Goal: Information Seeking & Learning: Learn about a topic

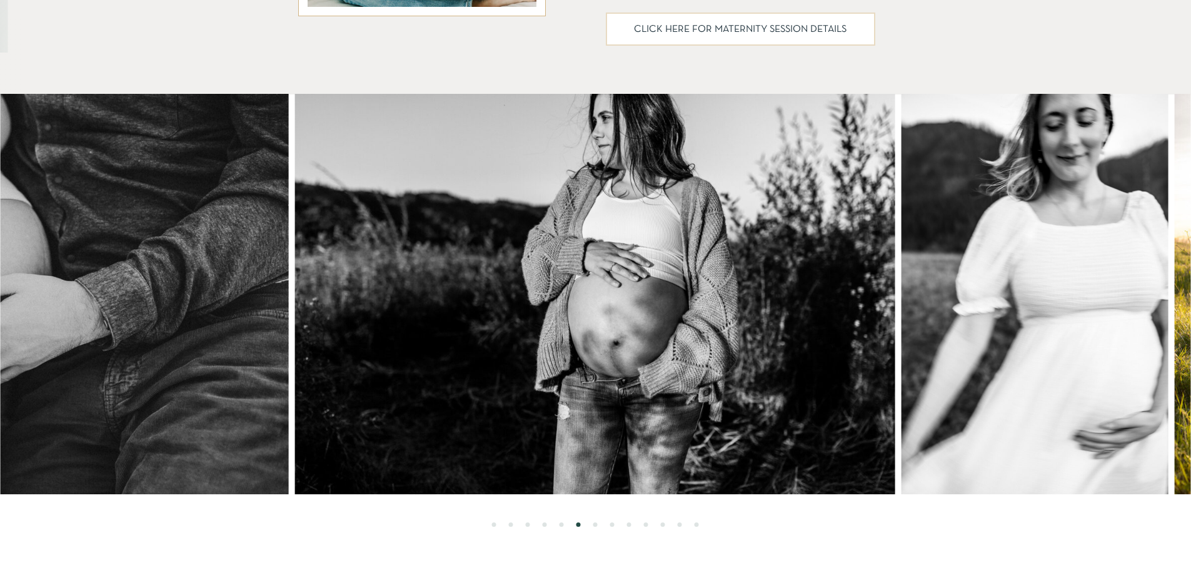
scroll to position [938, 0]
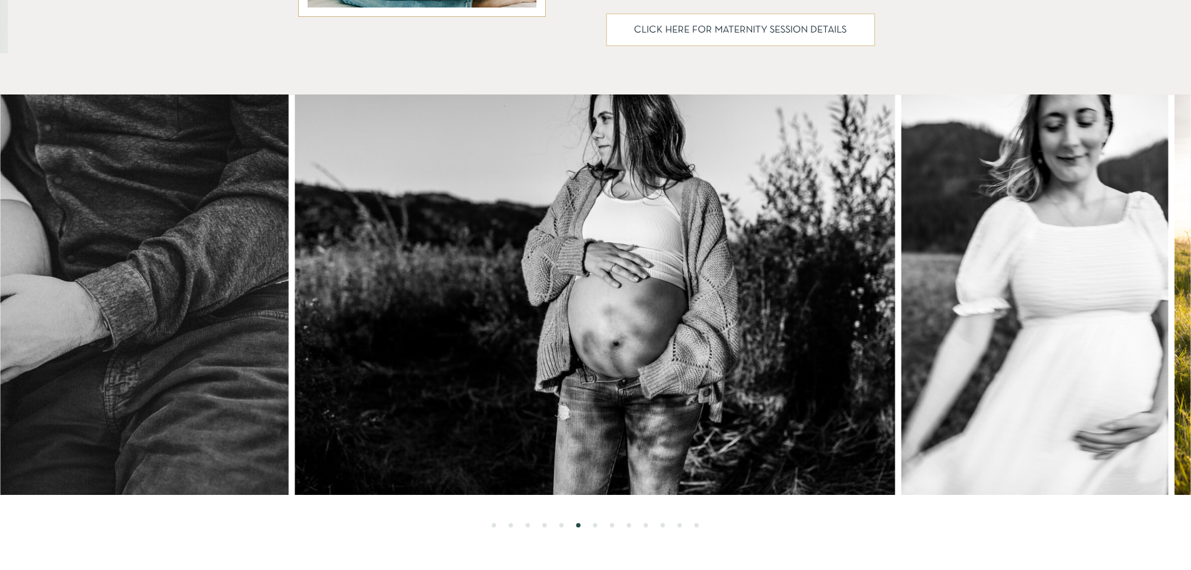
click at [593, 526] on li "Page dot 7" at bounding box center [595, 525] width 4 height 4
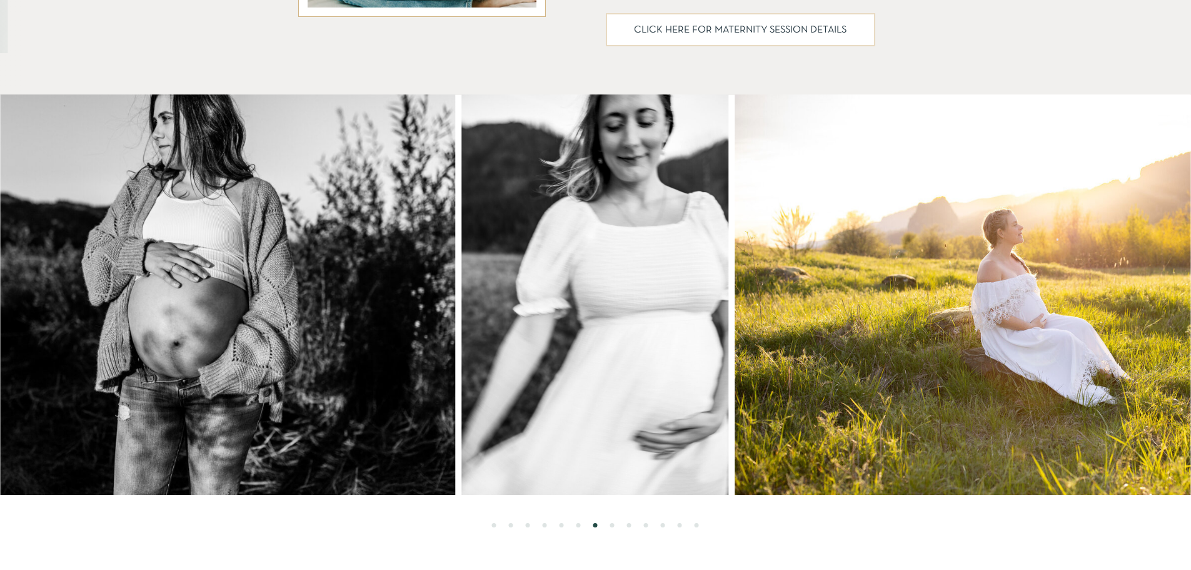
click at [613, 525] on li "Page dot 8" at bounding box center [612, 525] width 4 height 4
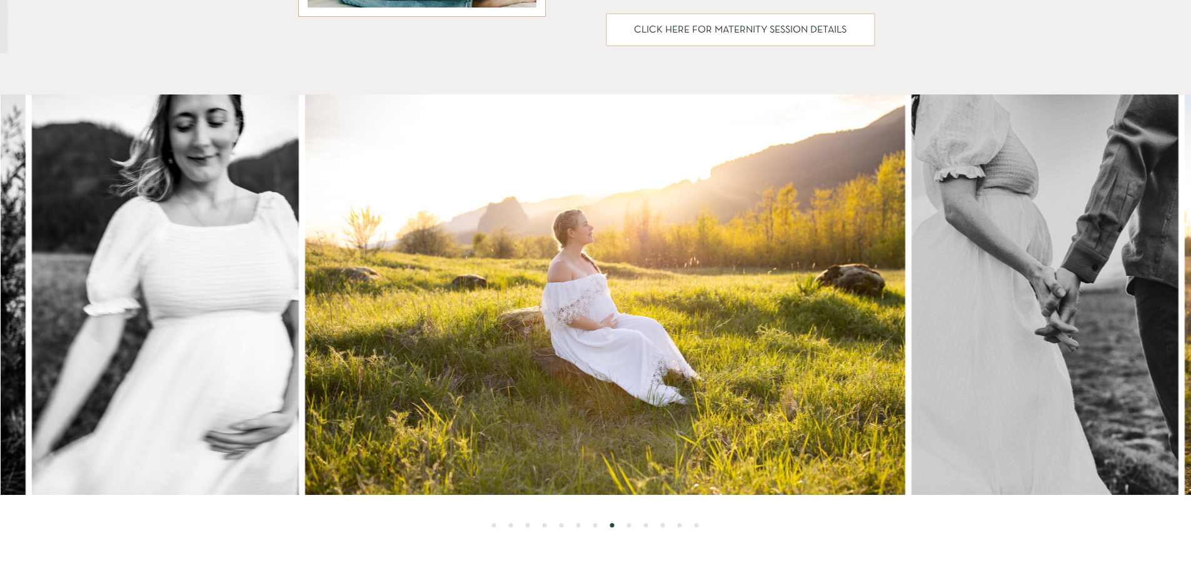
click at [630, 524] on li "Page dot 9" at bounding box center [629, 525] width 4 height 4
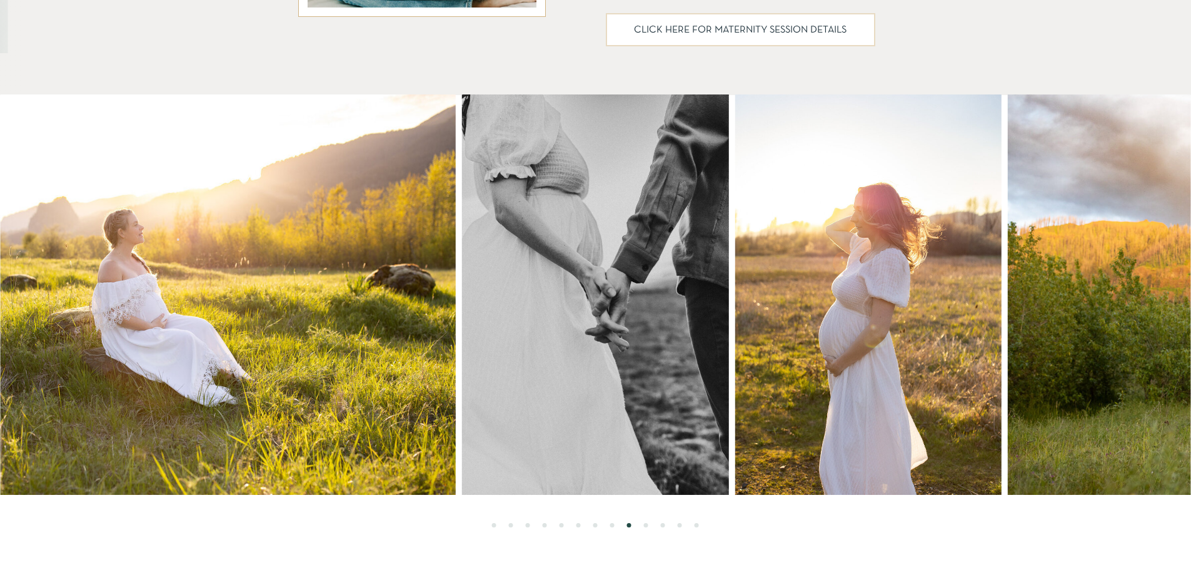
click at [645, 524] on li "Page dot 10" at bounding box center [646, 525] width 4 height 4
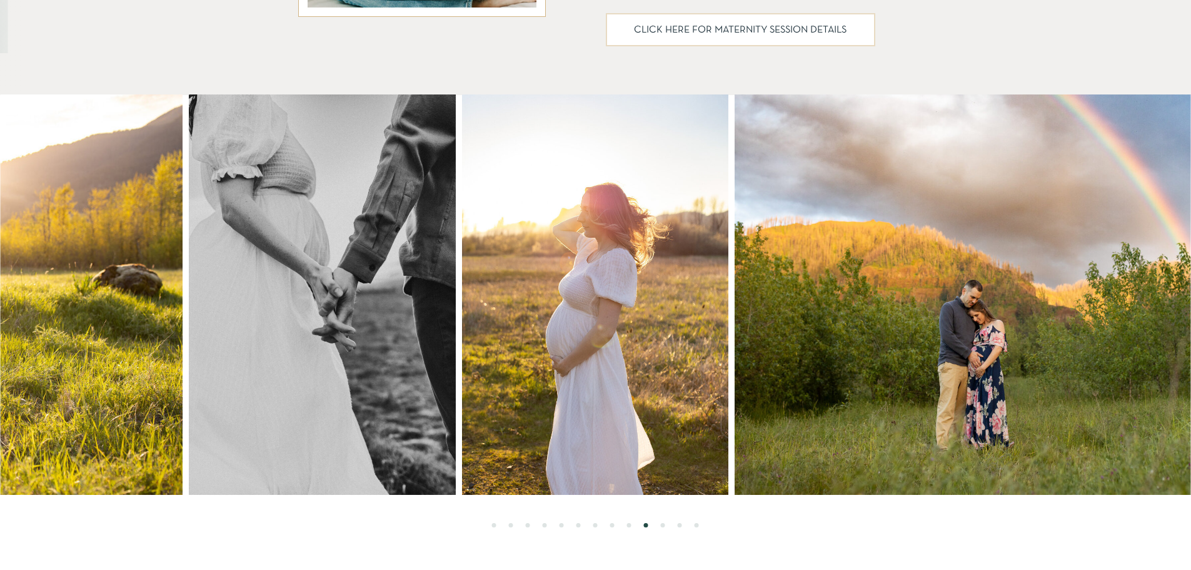
click at [672, 526] on ol at bounding box center [595, 511] width 1190 height 33
click at [662, 525] on li "Page dot 11" at bounding box center [663, 525] width 4 height 4
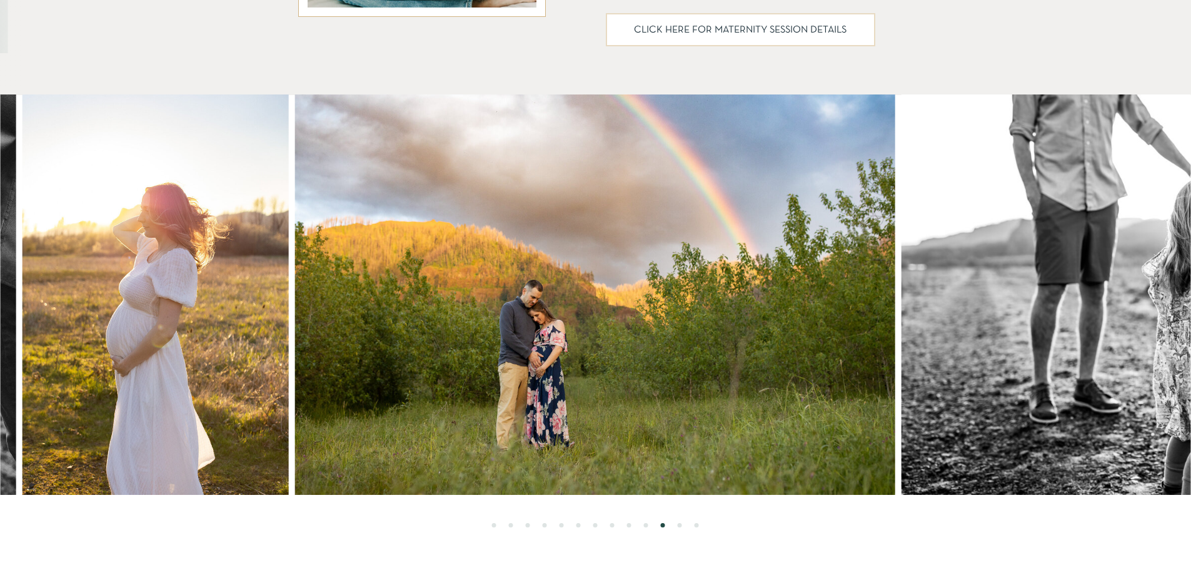
click at [682, 524] on ol at bounding box center [595, 511] width 1190 height 33
click at [681, 525] on li "Page dot 12" at bounding box center [680, 525] width 4 height 4
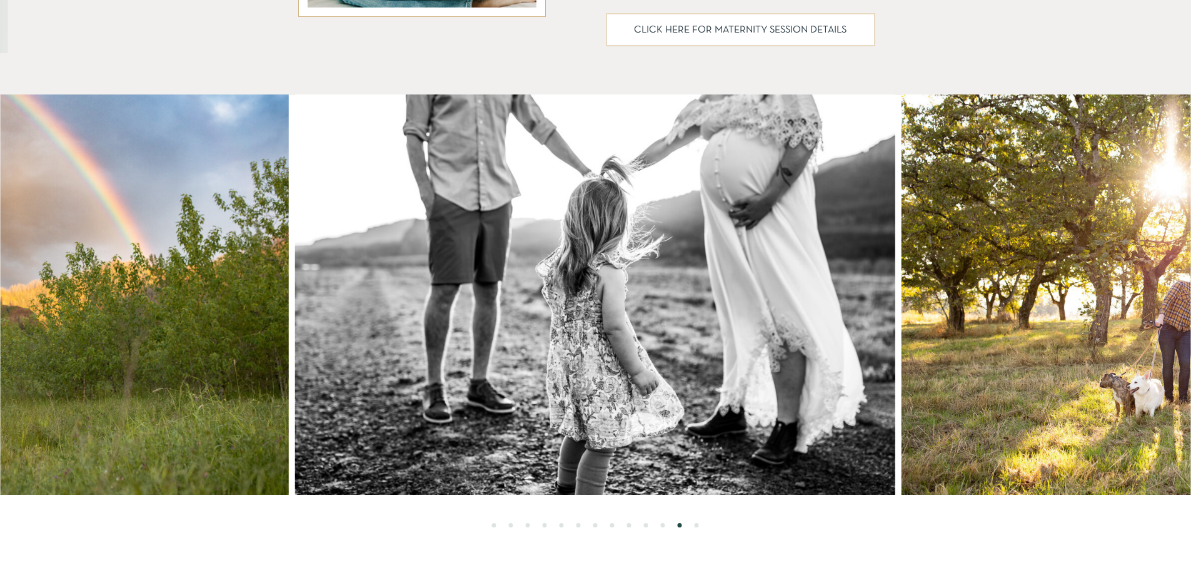
click at [696, 524] on li "Page dot 13" at bounding box center [697, 525] width 4 height 4
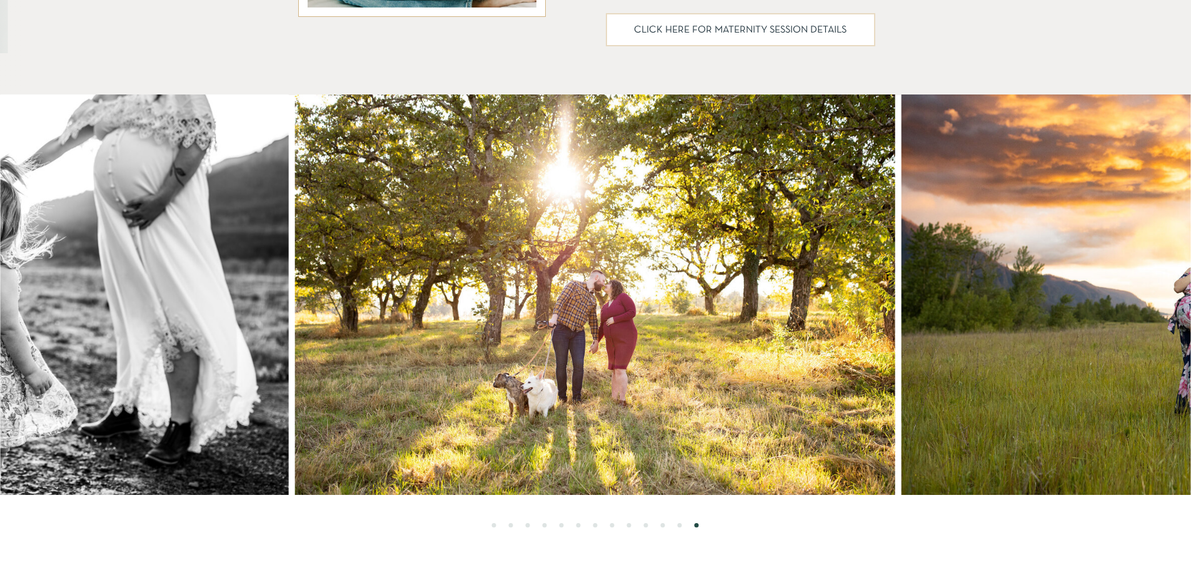
click at [495, 525] on li "Page dot 1" at bounding box center [494, 525] width 4 height 4
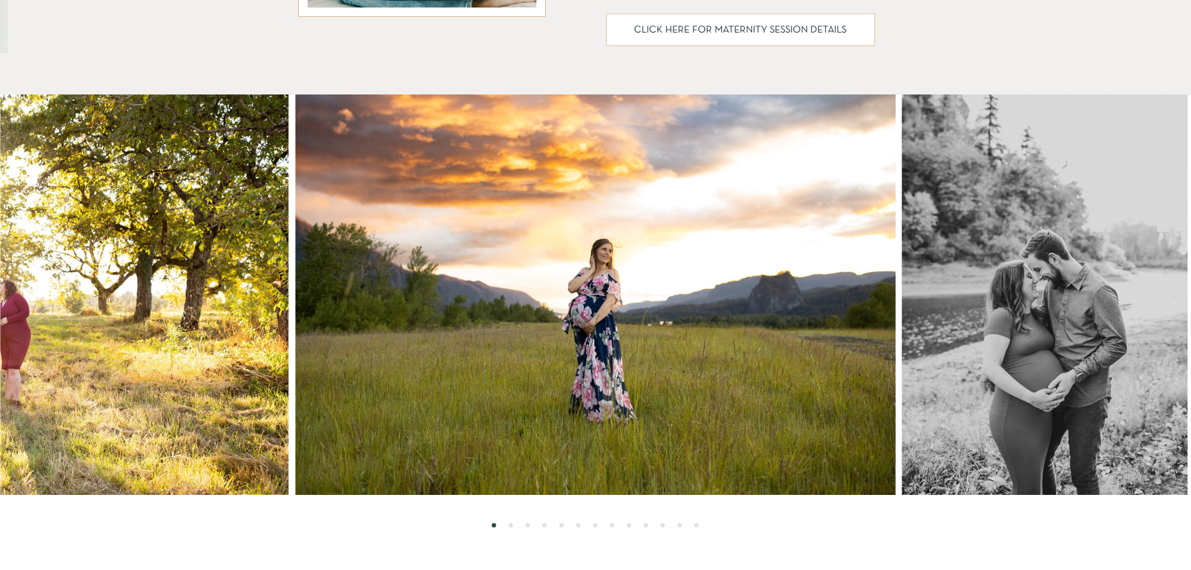
click at [513, 524] on li "Page dot 2" at bounding box center [511, 525] width 4 height 4
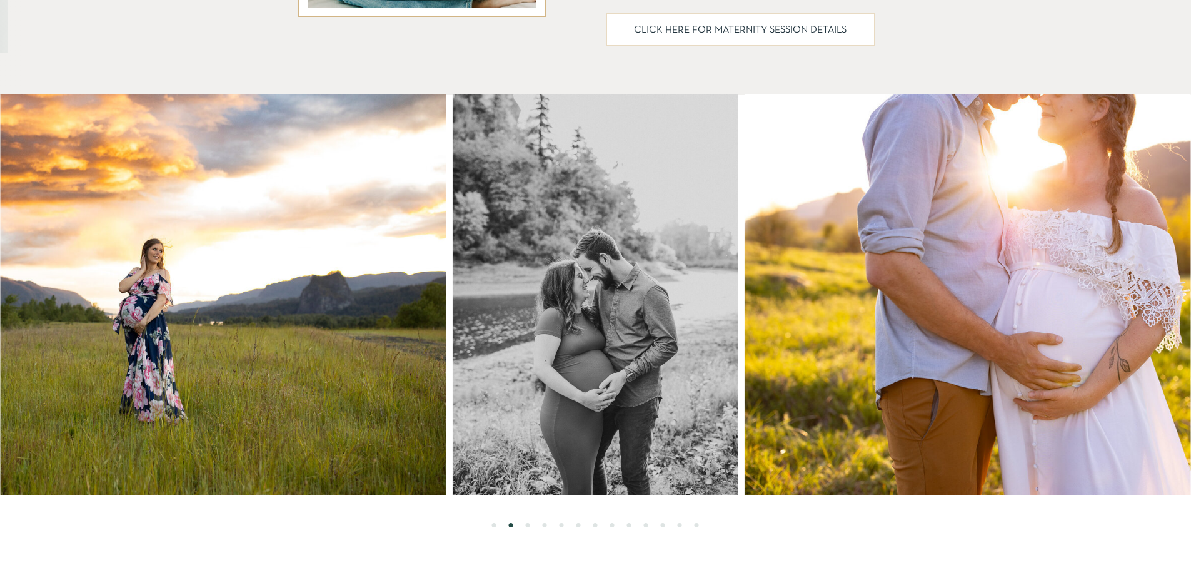
click at [530, 525] on ol at bounding box center [595, 511] width 1190 height 33
click at [1060, 361] on img at bounding box center [1045, 294] width 600 height 400
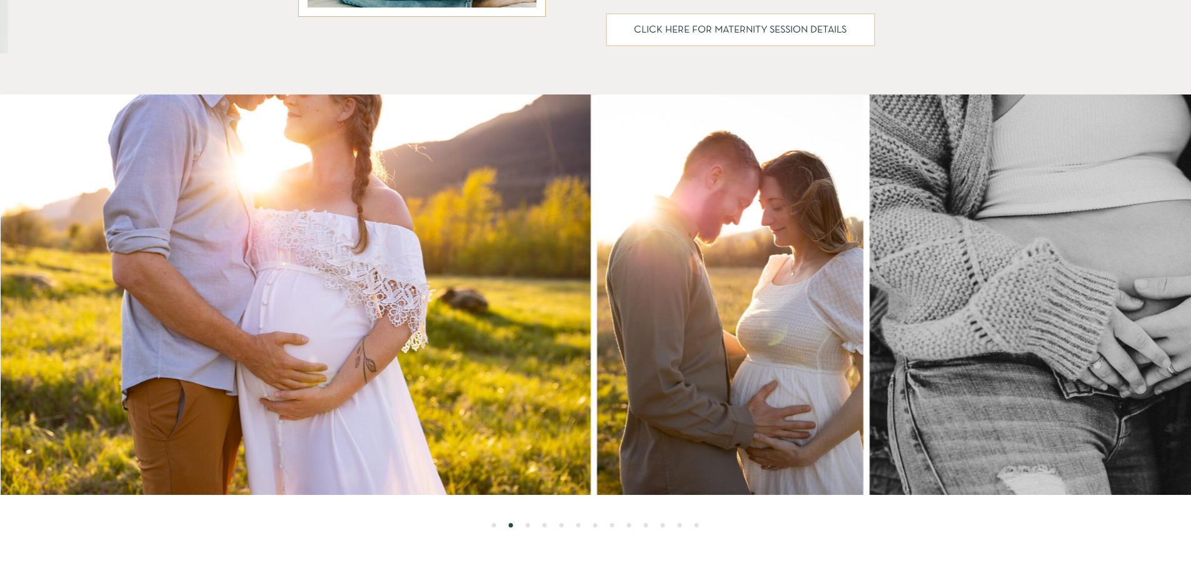
click at [353, 460] on img at bounding box center [291, 294] width 600 height 400
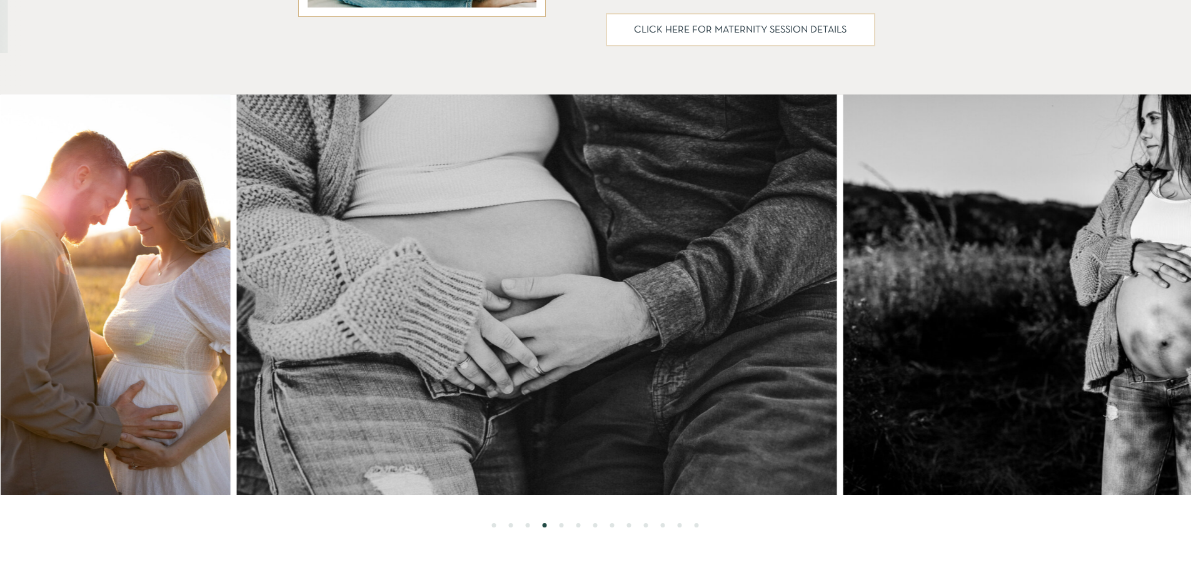
click at [550, 415] on img at bounding box center [537, 294] width 600 height 400
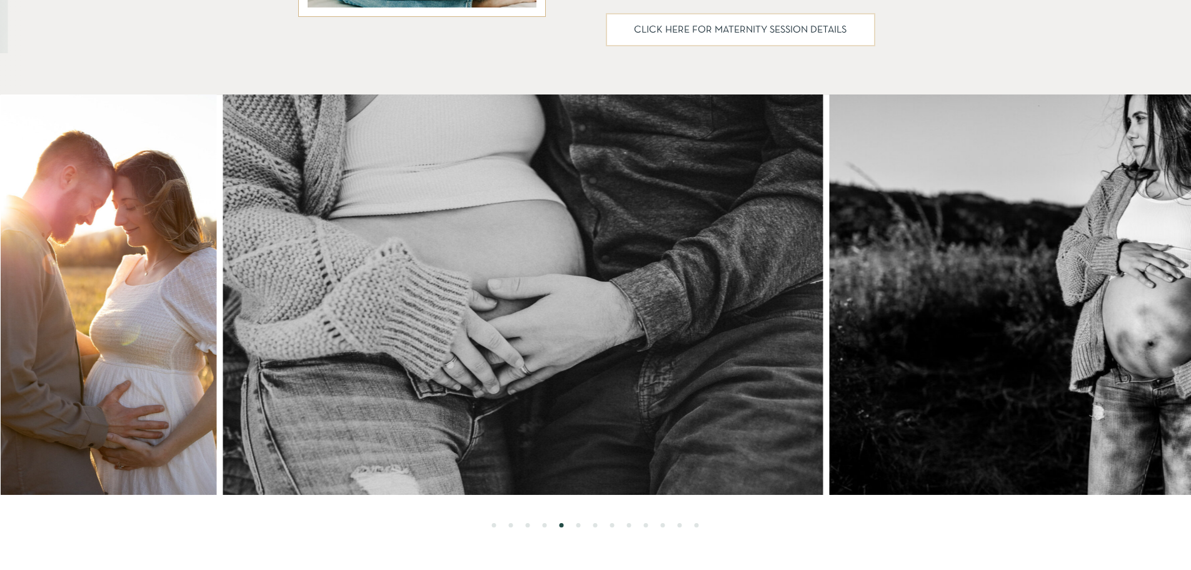
click at [1005, 354] on img at bounding box center [1130, 294] width 600 height 400
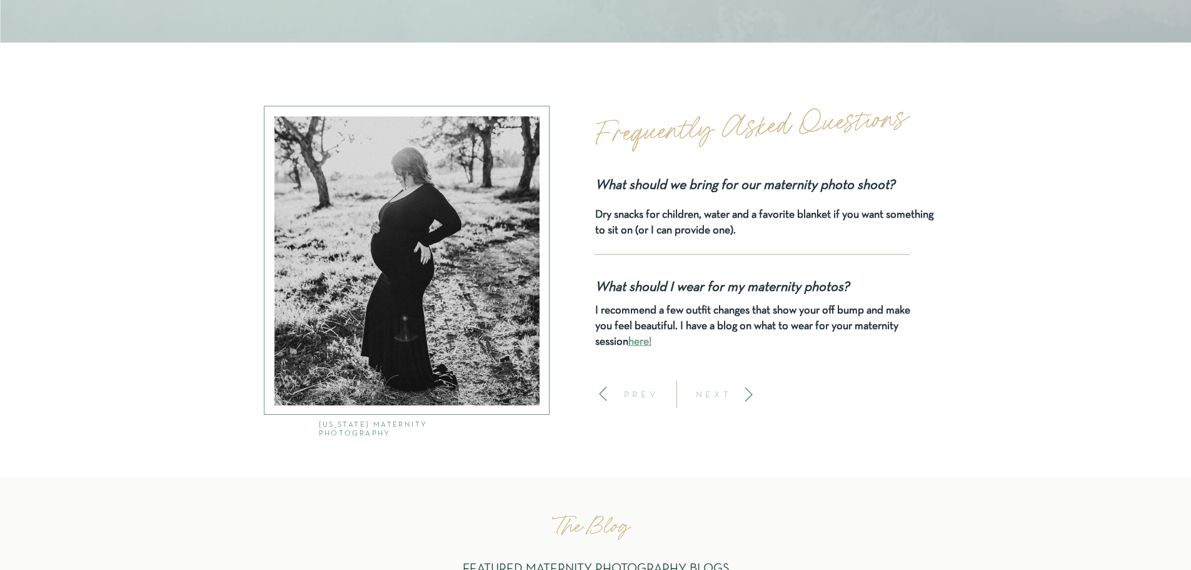
scroll to position [4251, 0]
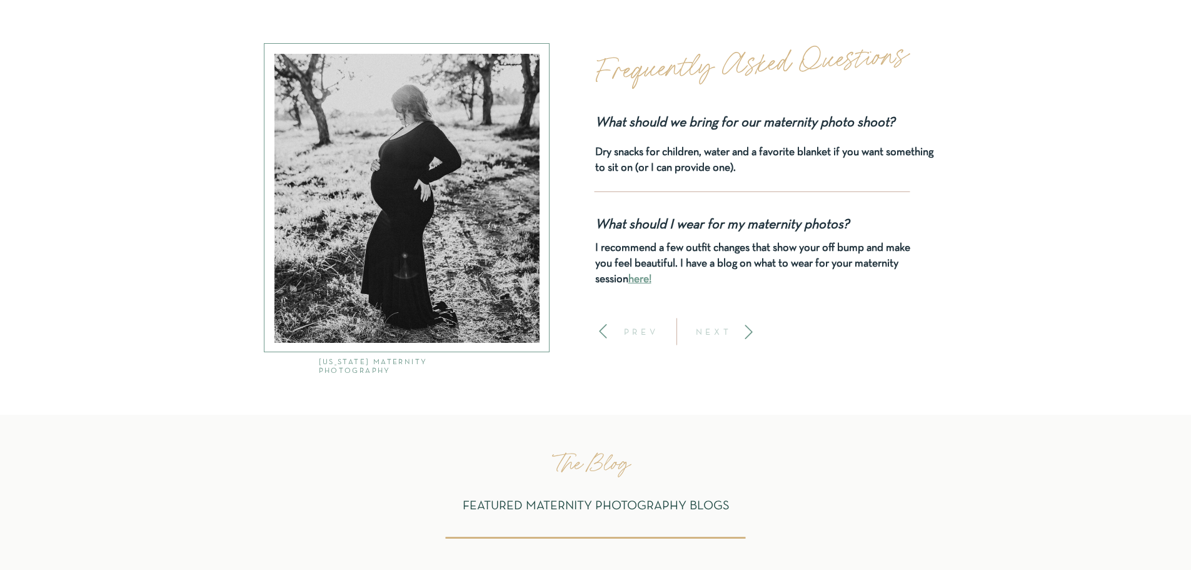
click at [719, 333] on p "NEXT" at bounding box center [714, 331] width 46 height 9
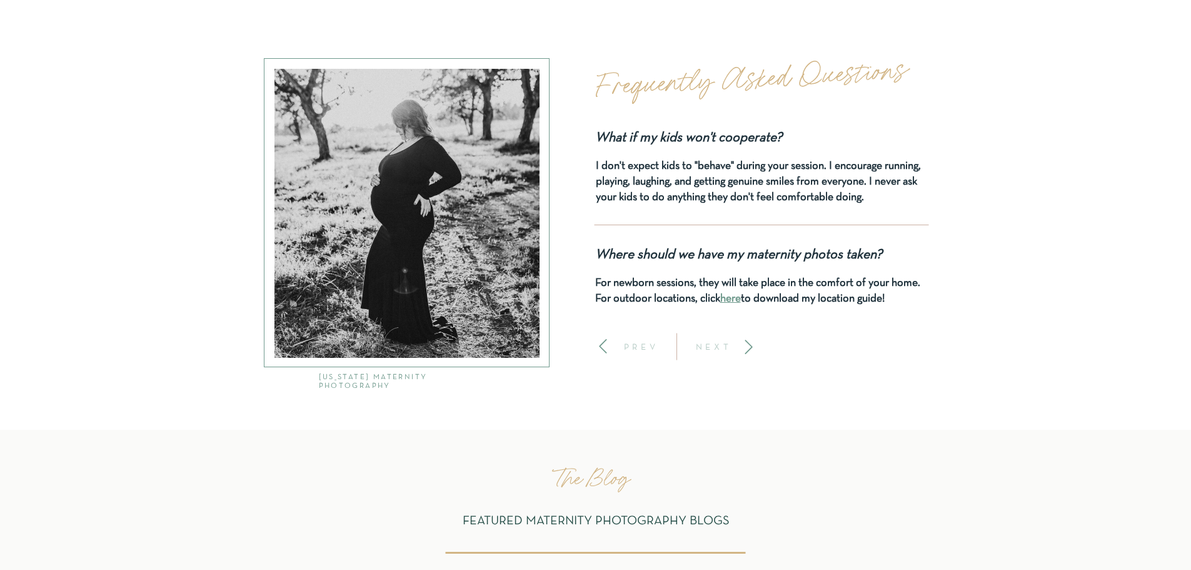
scroll to position [4232, 0]
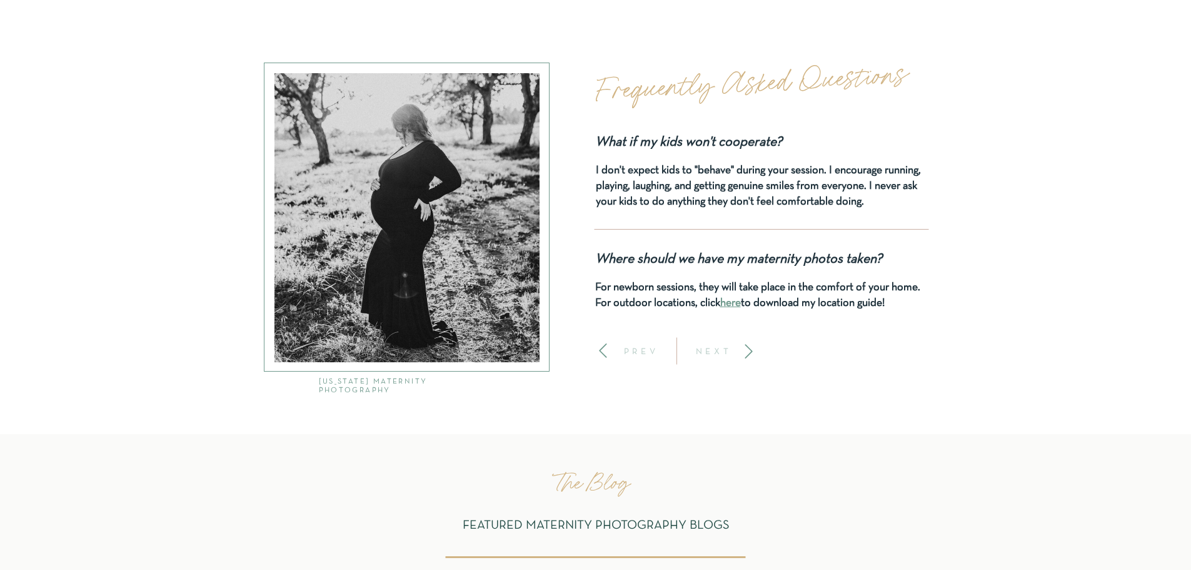
click at [725, 351] on p "NEXT" at bounding box center [714, 350] width 46 height 9
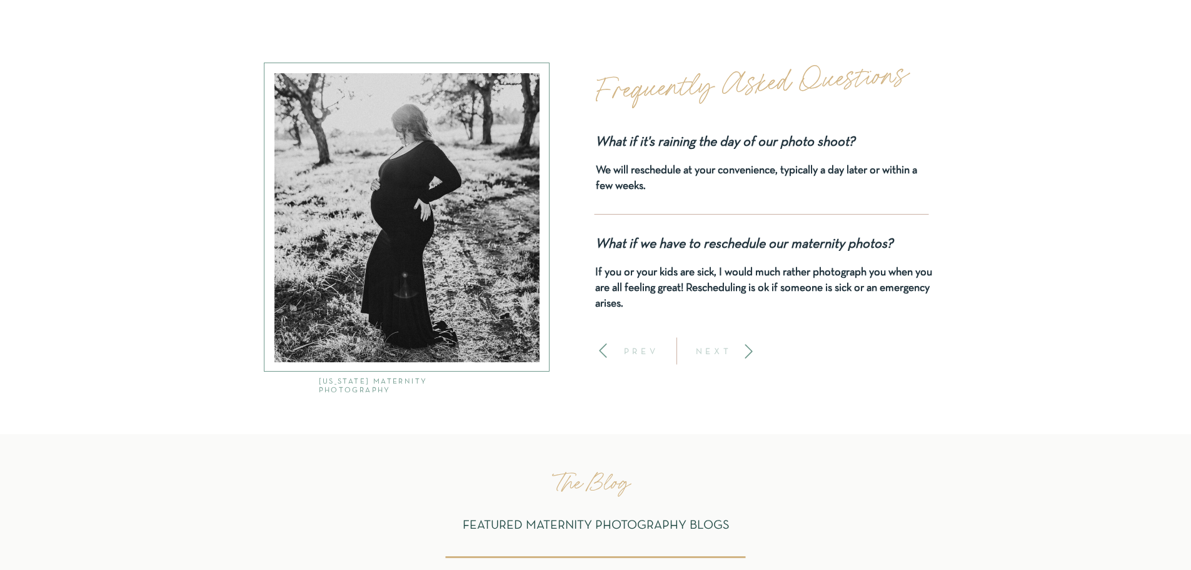
click at [639, 350] on p "PREV" at bounding box center [641, 350] width 46 height 9
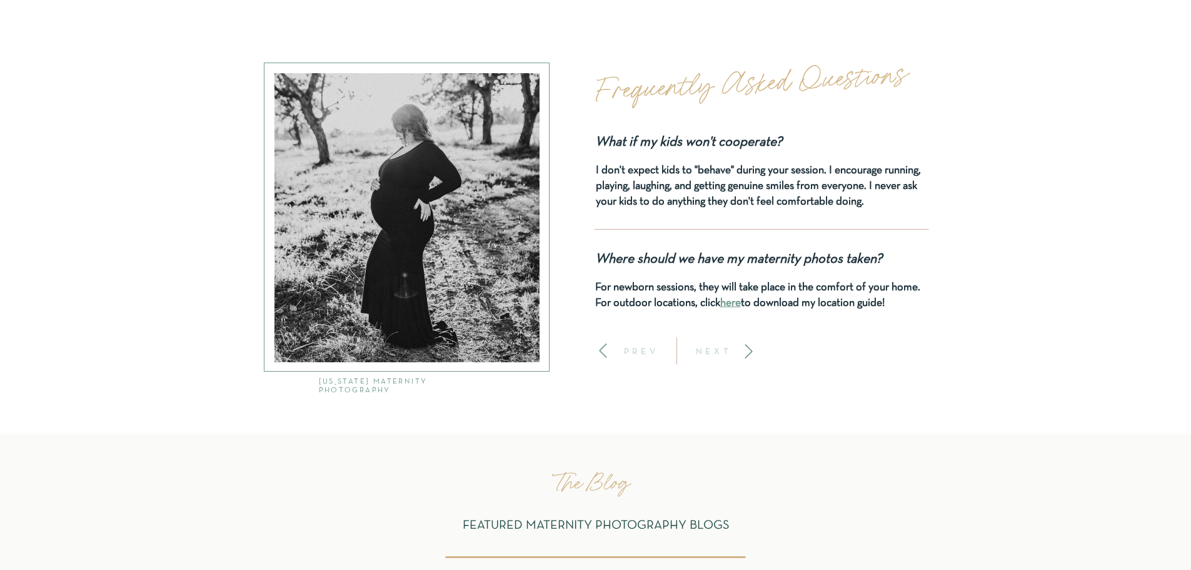
click at [716, 354] on p "NEXT" at bounding box center [714, 350] width 46 height 9
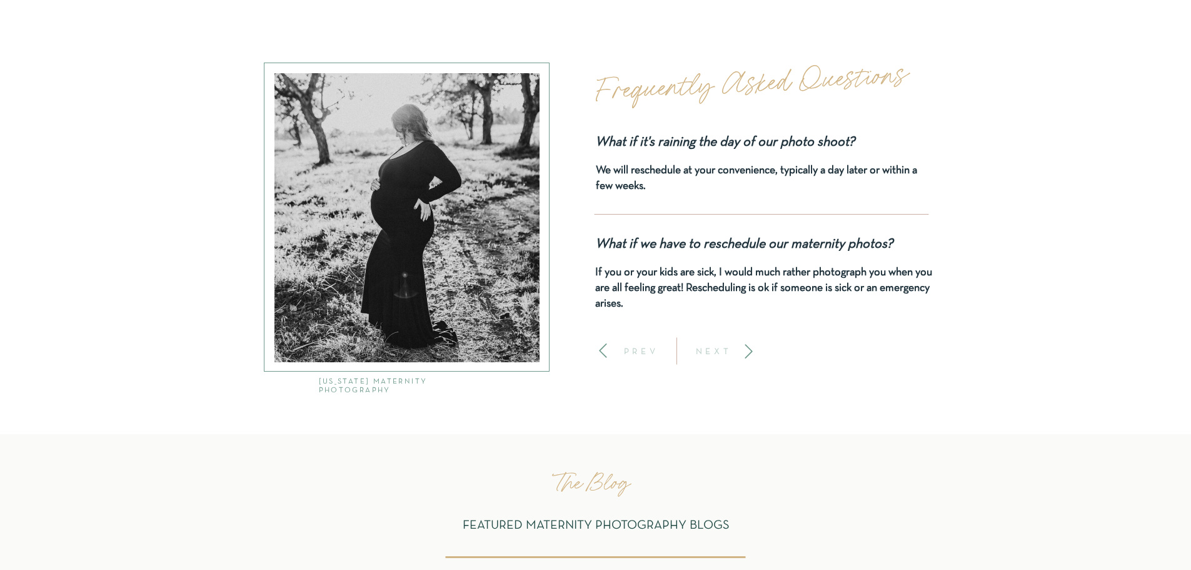
click at [726, 348] on p "NEXT" at bounding box center [714, 350] width 46 height 9
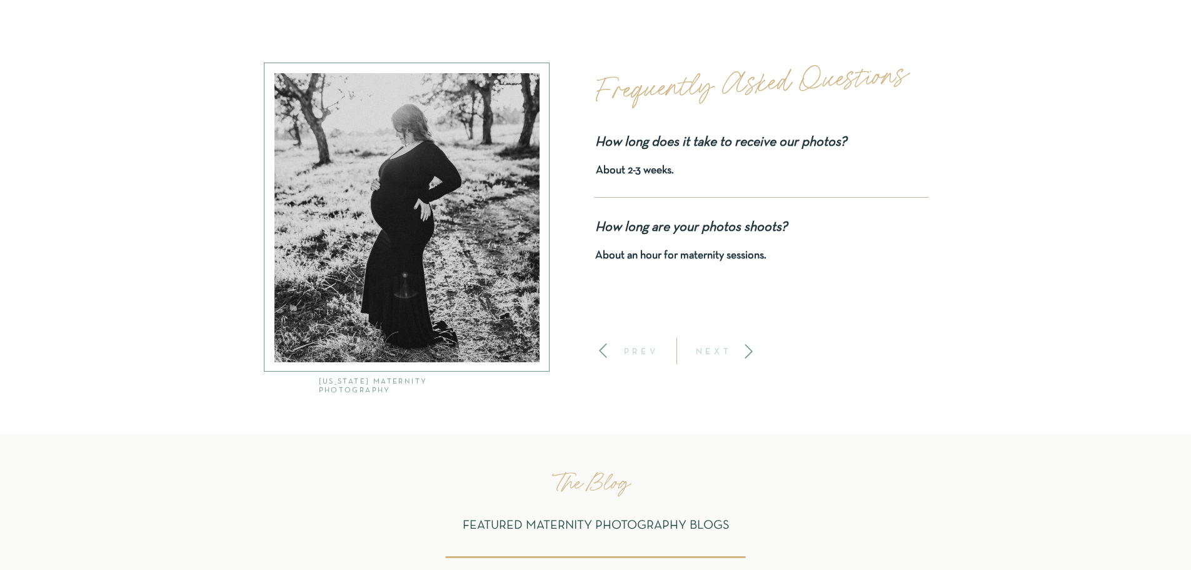
click at [726, 348] on p "NEXT" at bounding box center [714, 350] width 46 height 9
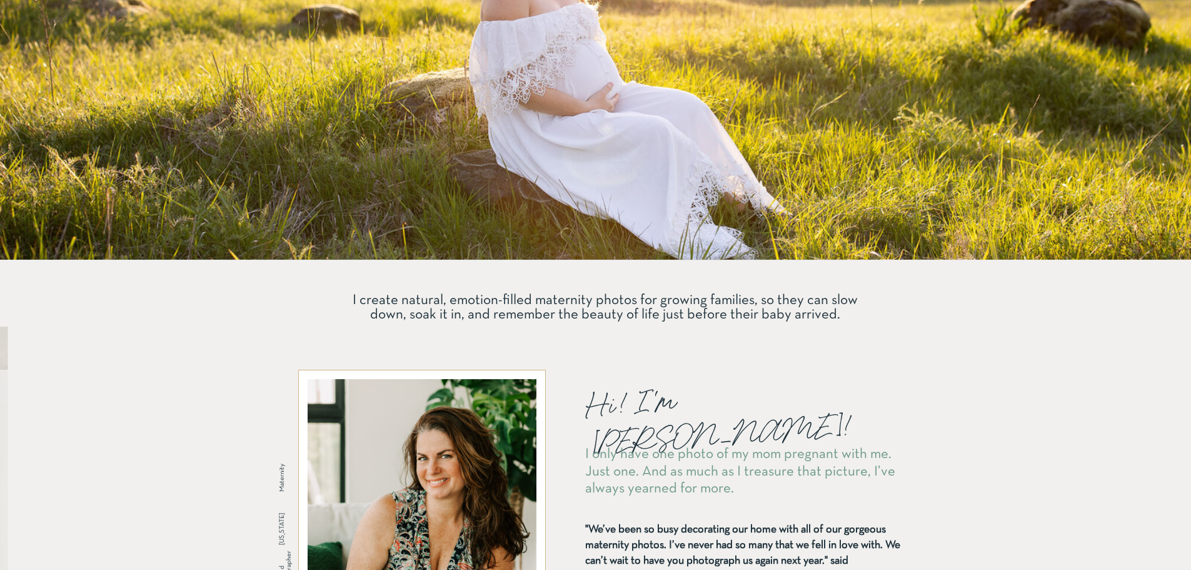
scroll to position [0, 0]
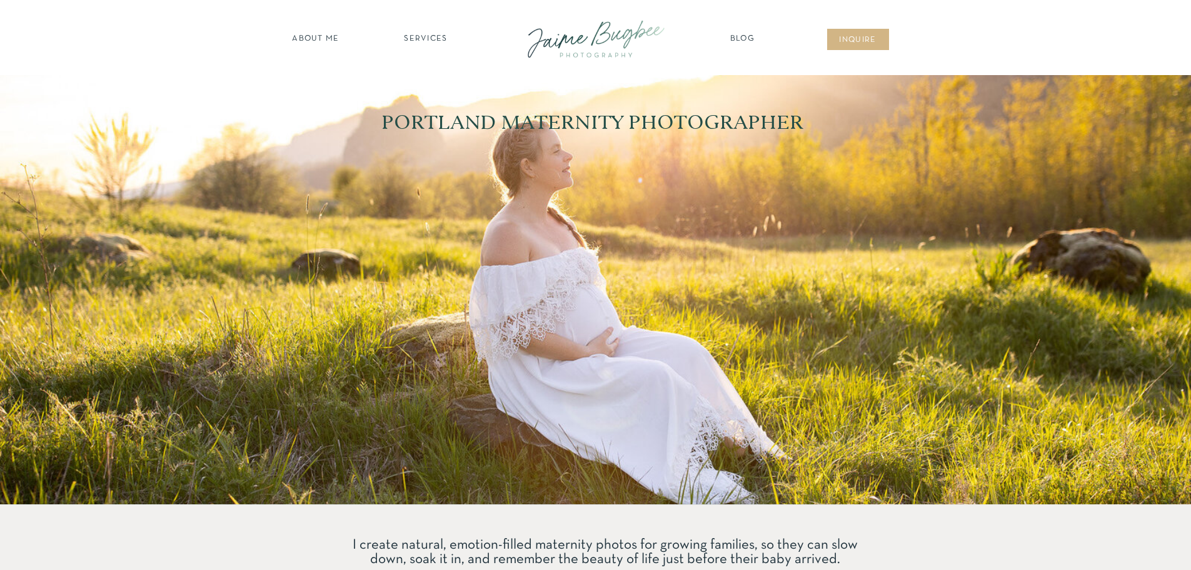
click at [433, 38] on nav "SERVICES" at bounding box center [426, 39] width 71 height 13
click at [322, 37] on nav "about ME" at bounding box center [316, 39] width 54 height 13
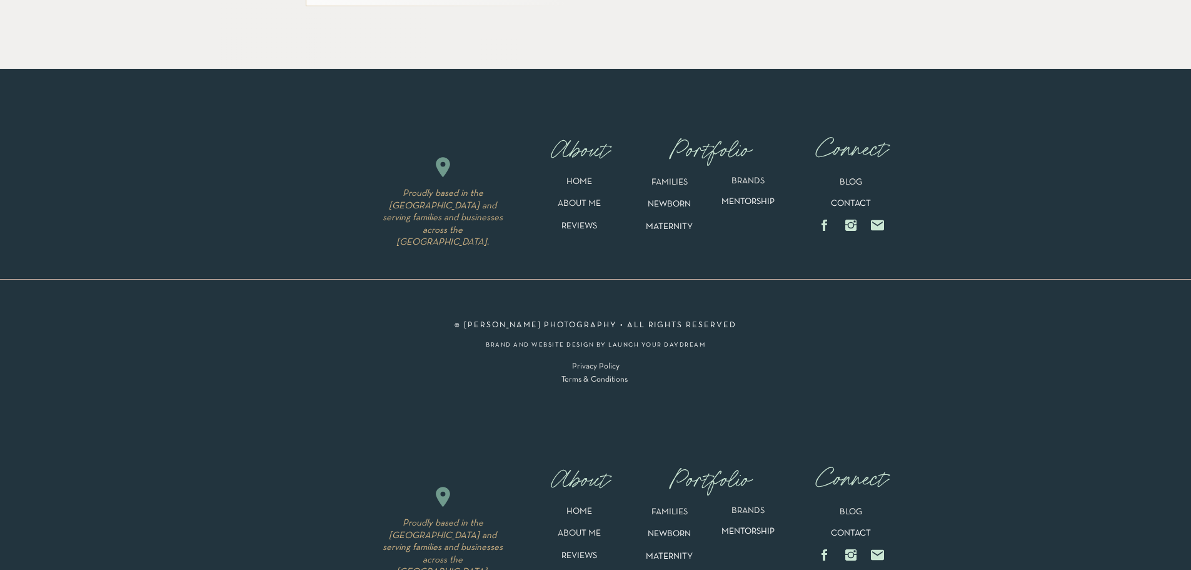
scroll to position [2823, 0]
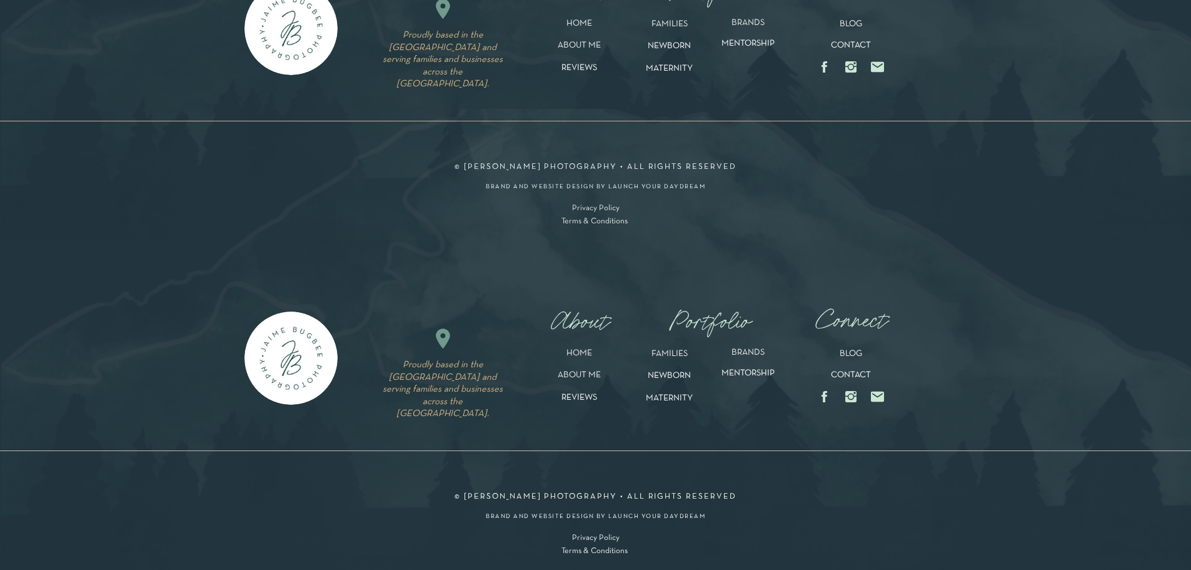
click at [681, 68] on p "MATERNITY" at bounding box center [669, 71] width 86 height 14
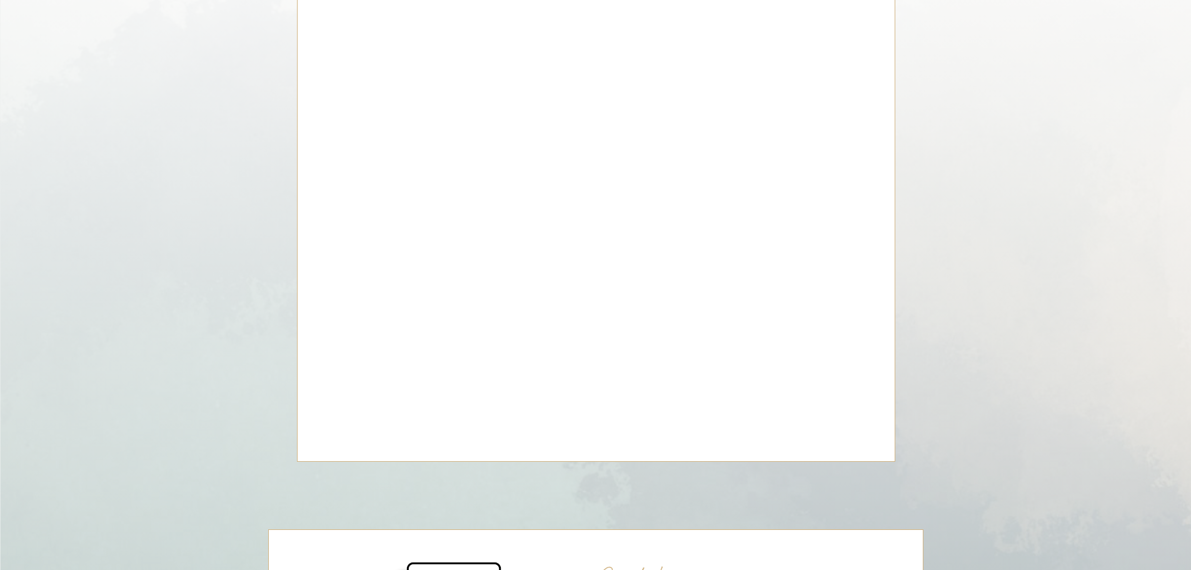
scroll to position [3814, 0]
